Goal: Task Accomplishment & Management: Manage account settings

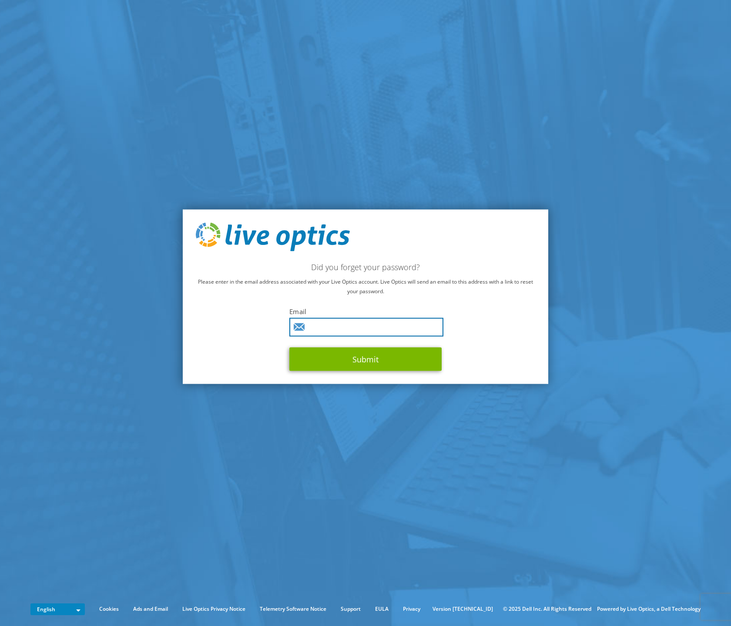
click at [335, 332] on input "text" at bounding box center [366, 327] width 154 height 19
type input "dan@e2ewebsolutions.com"
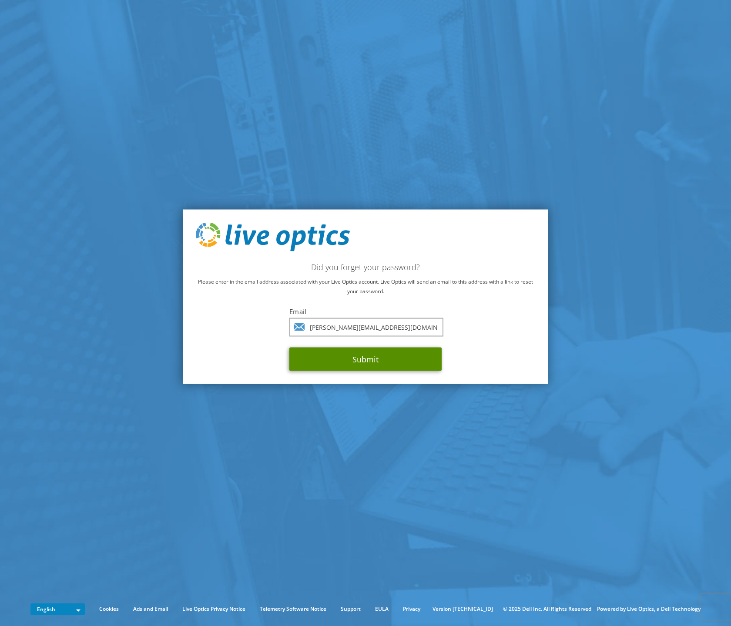
click at [388, 358] on button "Submit" at bounding box center [365, 358] width 152 height 23
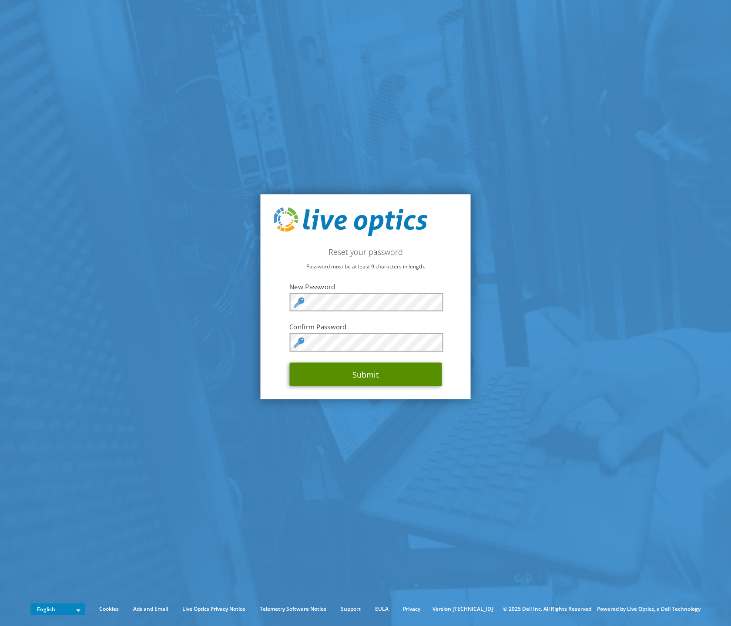
click at [385, 376] on button "Submit" at bounding box center [365, 373] width 152 height 23
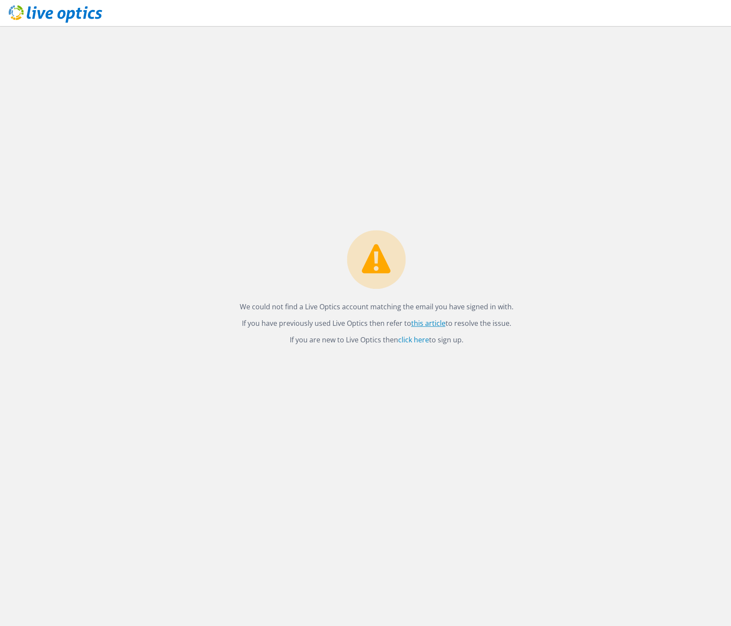
click at [427, 323] on link "this article" at bounding box center [428, 323] width 34 height 10
